Goal: Transaction & Acquisition: Register for event/course

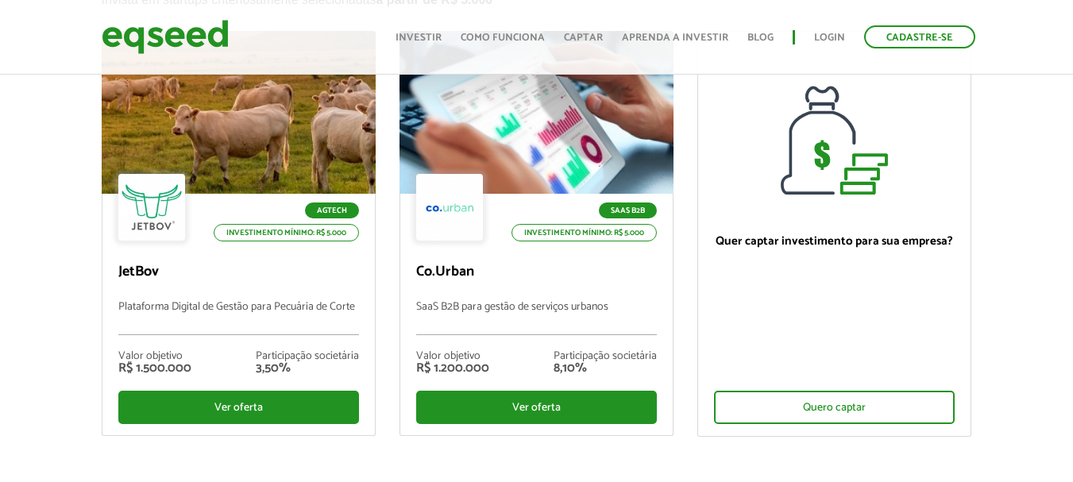
scroll to position [159, 0]
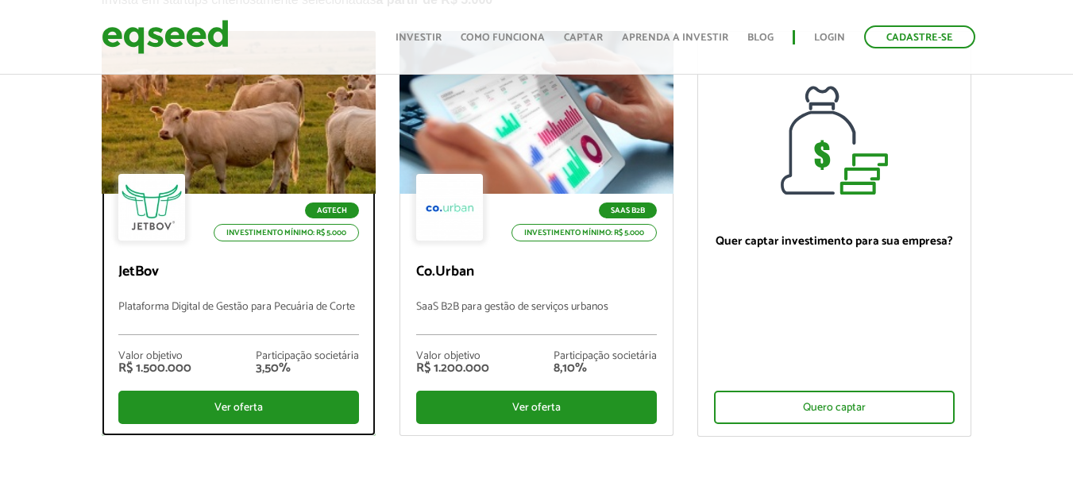
click at [262, 181] on div "Agtech Investimento mínimo: R$ 5.000" at bounding box center [238, 209] width 241 height 70
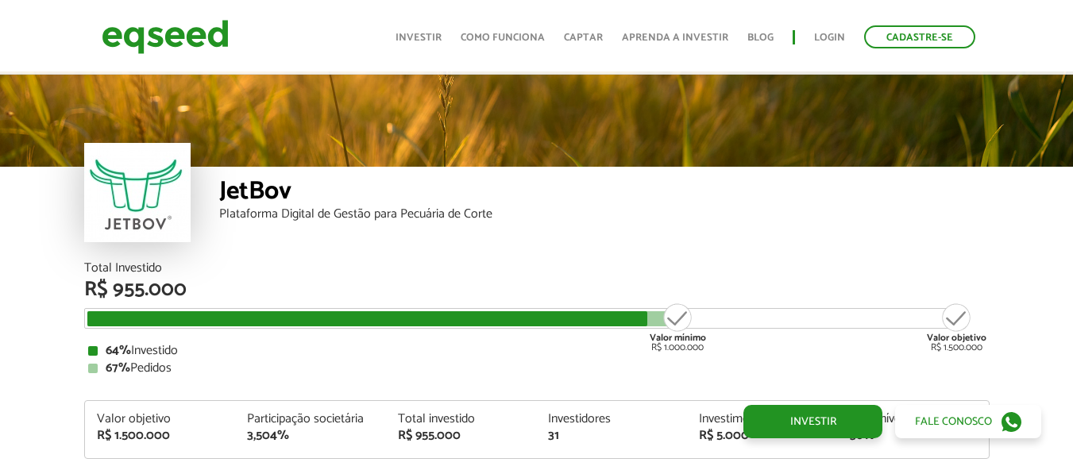
scroll to position [1877, 0]
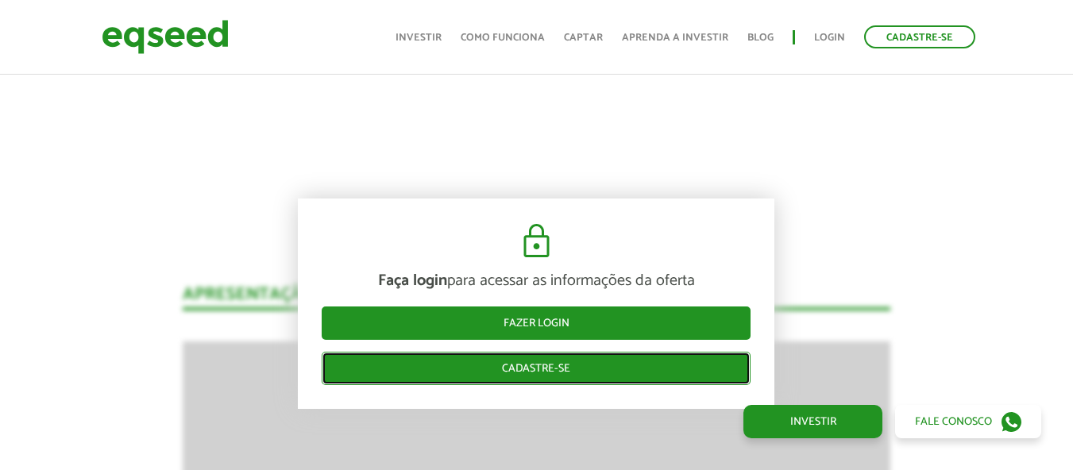
click at [669, 380] on link "Cadastre-se" at bounding box center [536, 368] width 429 height 33
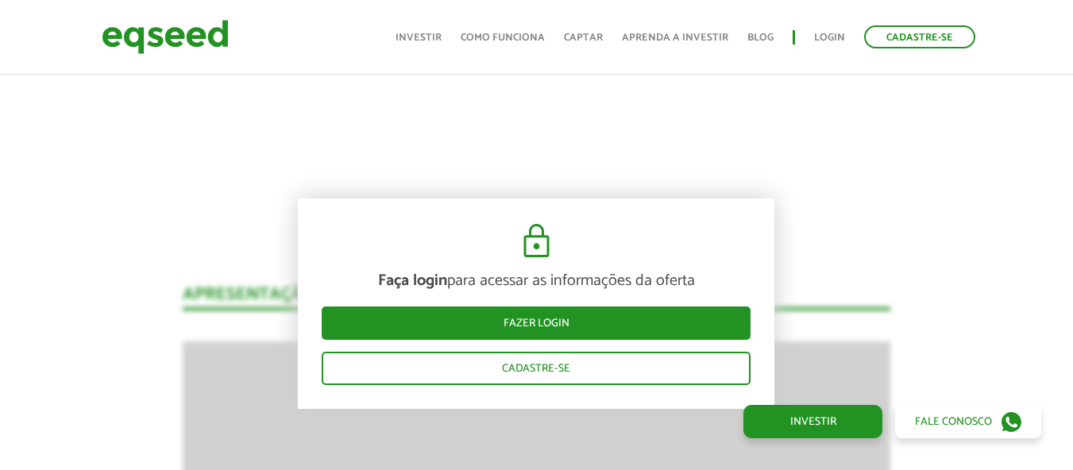
click at [891, 55] on div "Toggle navigation Início Investir Como funciona Captar Aprenda a investir Blog …" at bounding box center [686, 37] width 596 height 42
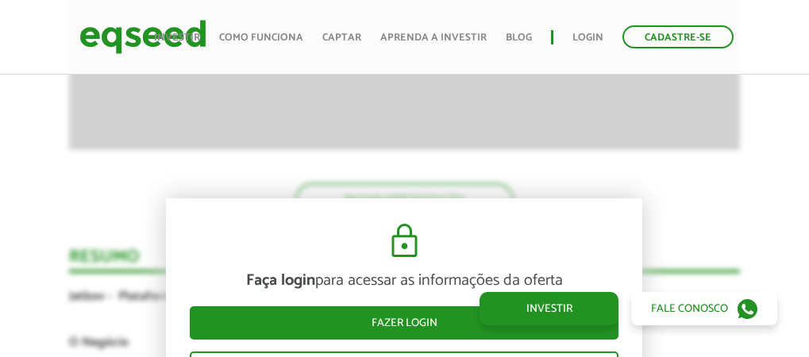
scroll to position [2514, 0]
